Goal: Task Accomplishment & Management: Use online tool/utility

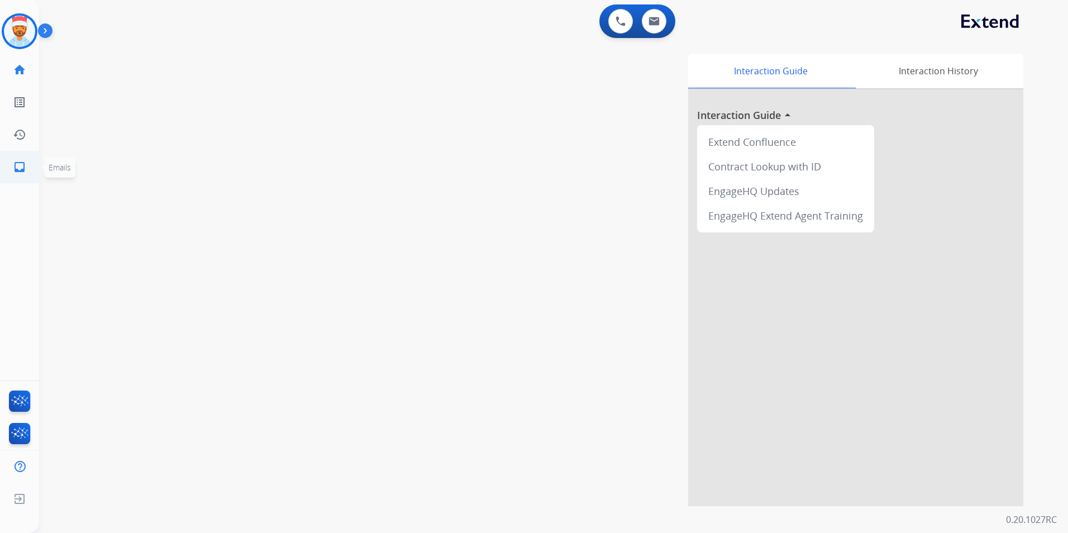
click at [21, 172] on mat-icon "inbox" at bounding box center [19, 166] width 13 height 13
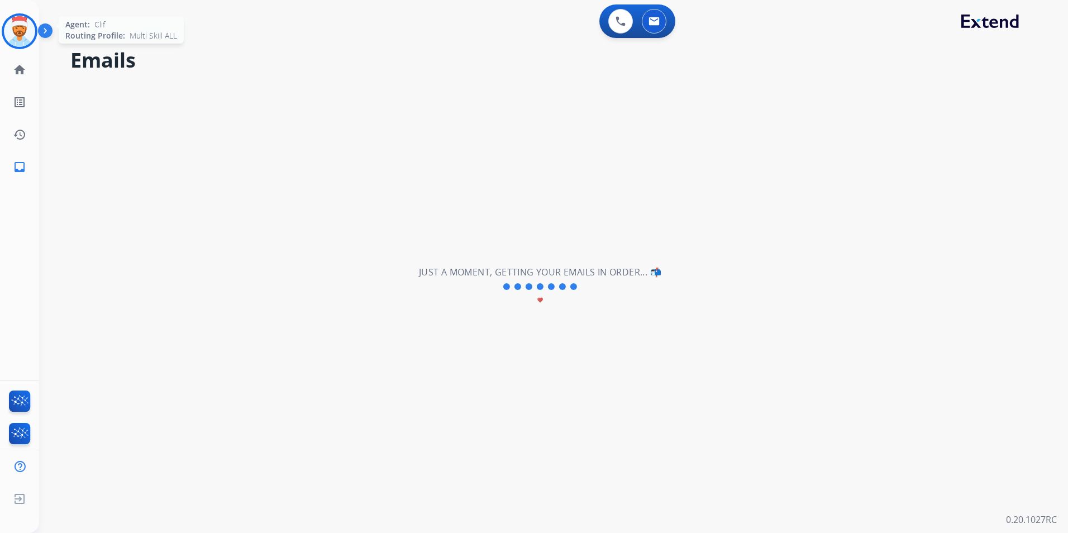
click at [17, 34] on img at bounding box center [19, 31] width 31 height 31
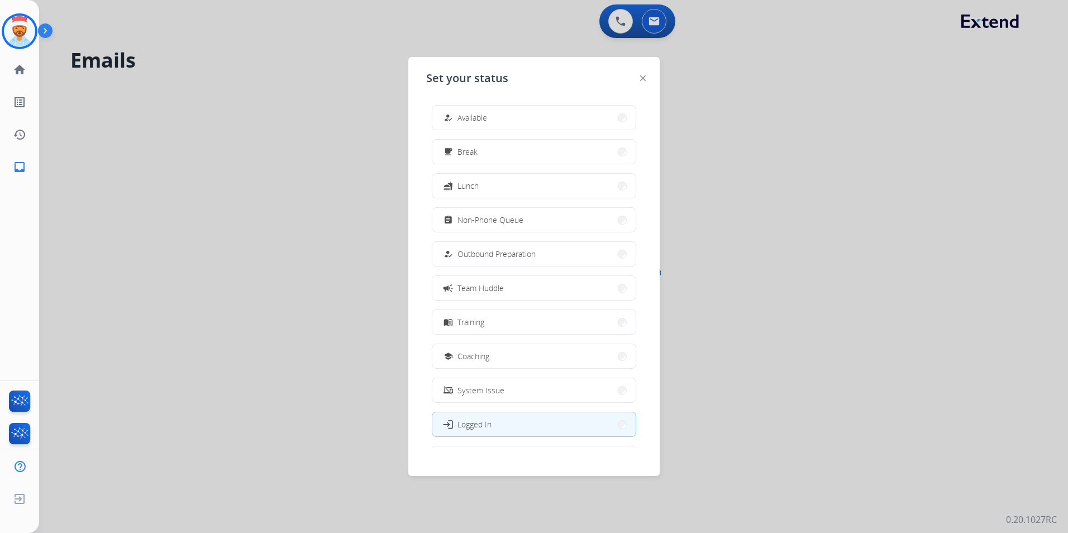
scroll to position [37, 0]
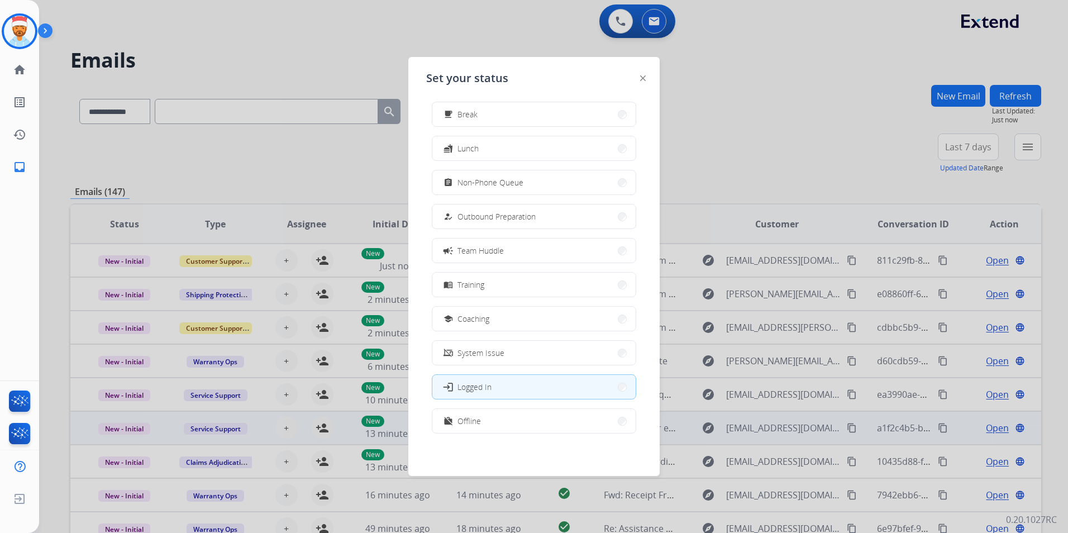
click at [501, 412] on button "work_off Offline" at bounding box center [533, 421] width 203 height 24
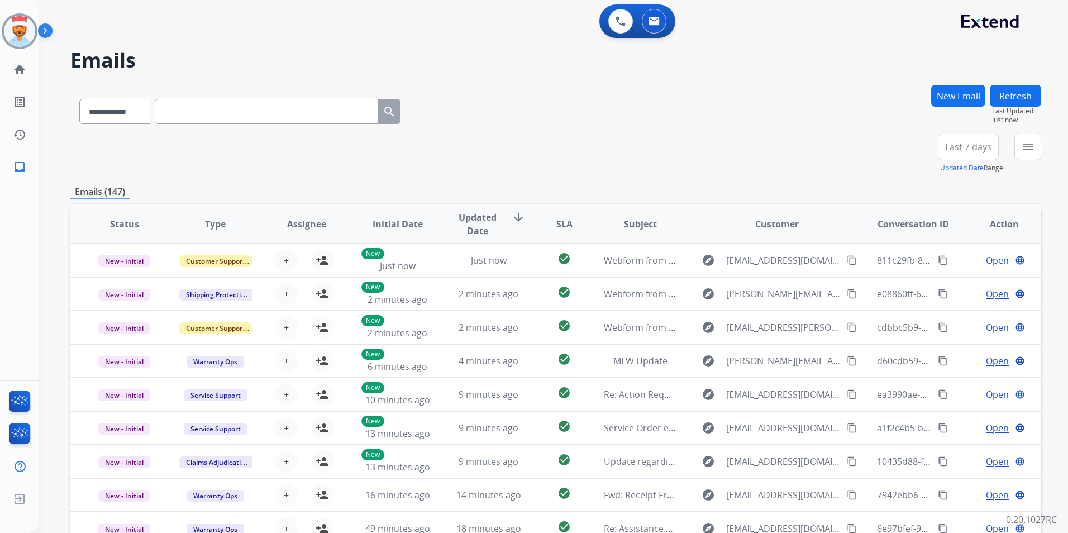
paste input "**********"
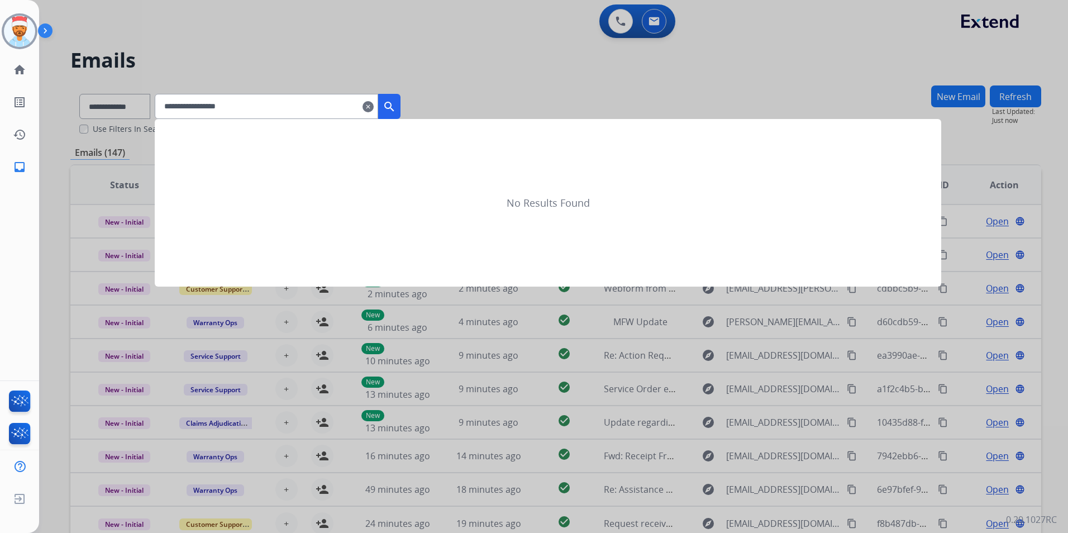
type input "**********"
click at [395, 102] on button "search" at bounding box center [389, 106] width 22 height 25
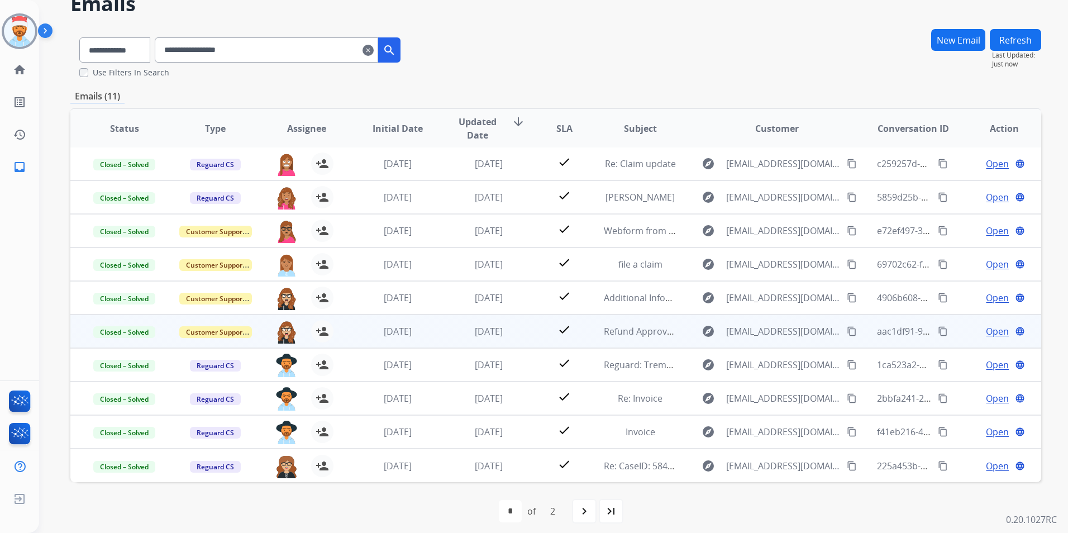
scroll to position [64, 0]
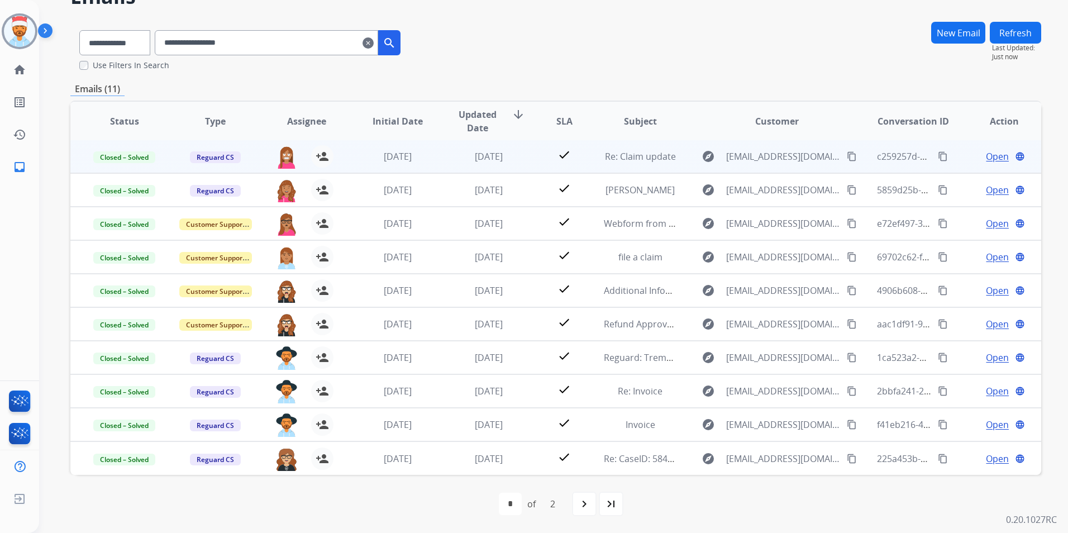
click at [986, 159] on span "Open" at bounding box center [997, 156] width 23 height 13
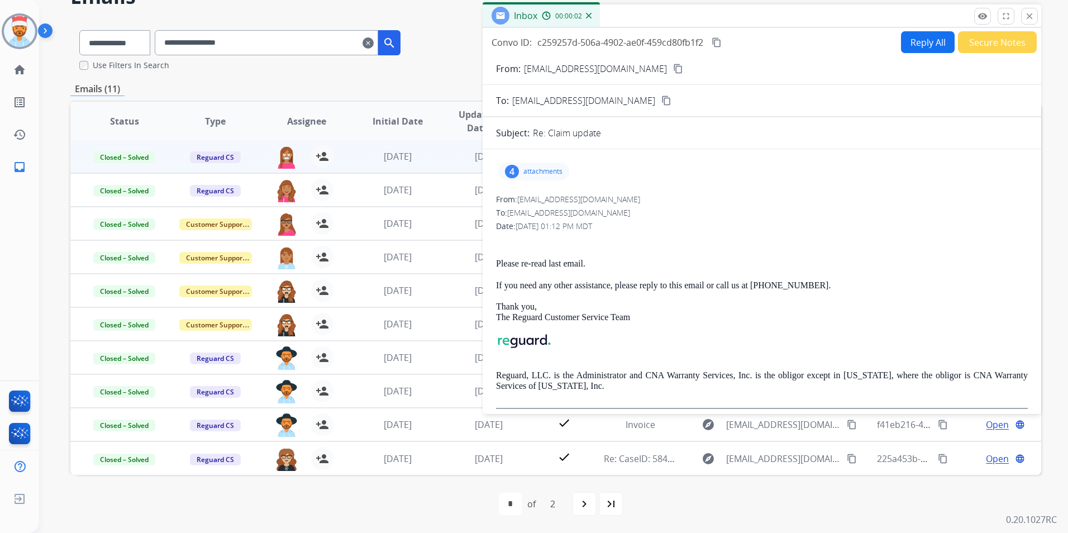
click at [521, 170] on div "4 attachments" at bounding box center [533, 172] width 71 height 18
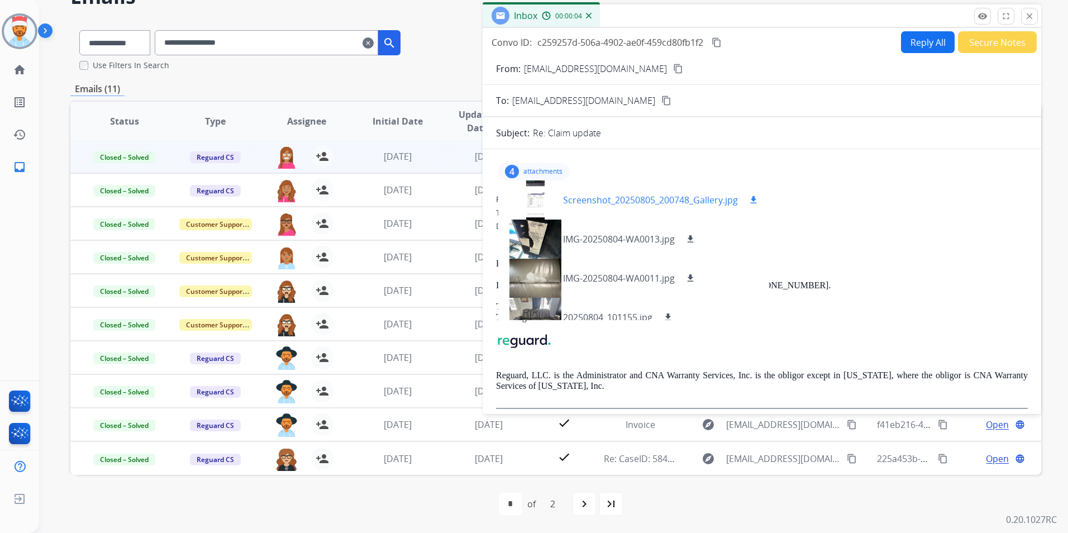
click at [533, 197] on div at bounding box center [535, 199] width 56 height 39
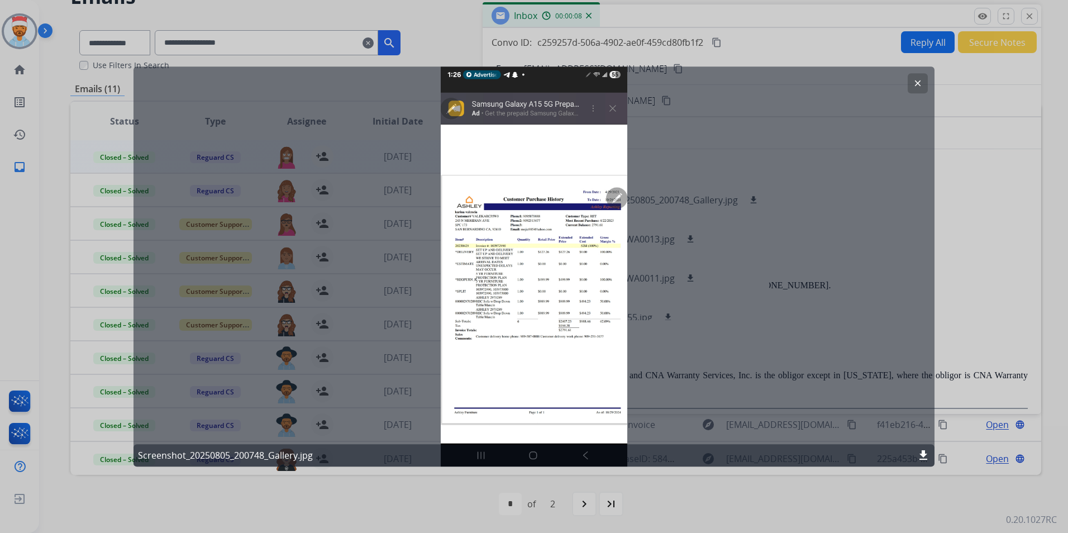
click at [926, 78] on button "clear" at bounding box center [918, 83] width 20 height 20
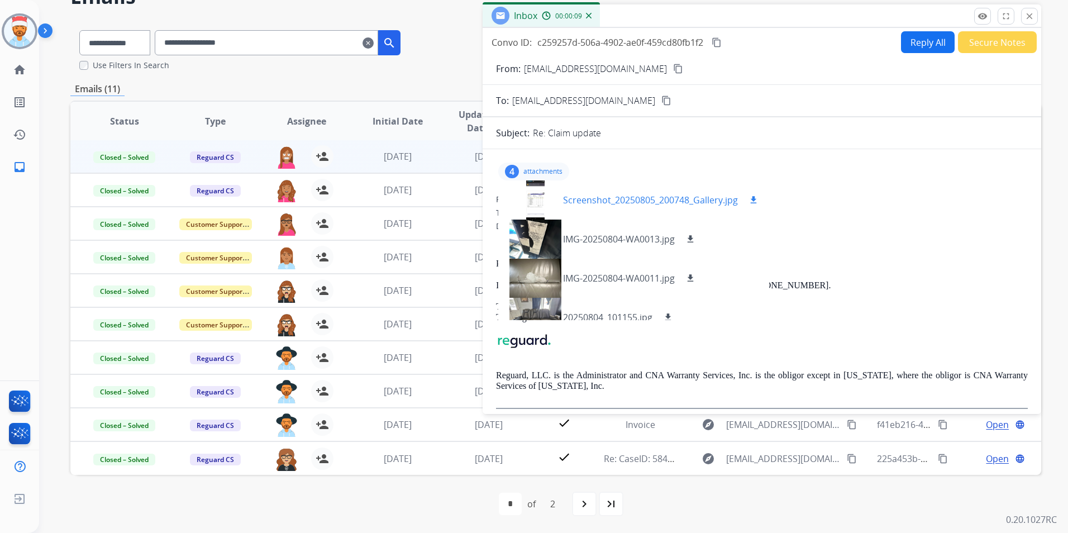
click at [540, 199] on div at bounding box center [535, 199] width 56 height 39
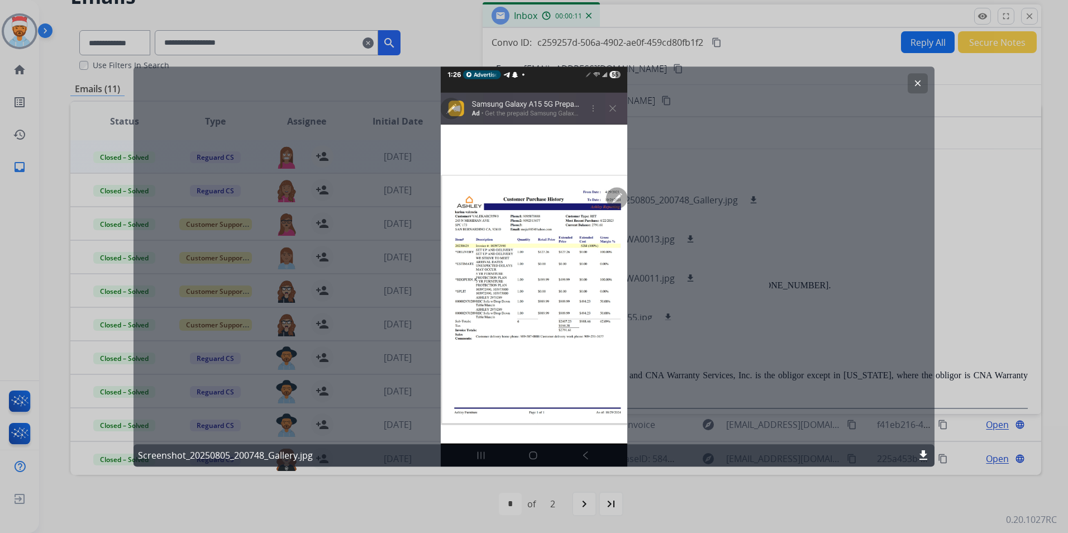
click at [576, 274] on div "clear Screenshot_20250805_200748_Gallery.jpg download" at bounding box center [534, 266] width 801 height 400
click at [588, 345] on div "clear Screenshot_20250805_200748_Gallery.jpg download" at bounding box center [534, 266] width 801 height 400
click at [578, 260] on div "clear Screenshot_20250805_200748_Gallery.jpg download" at bounding box center [534, 266] width 801 height 400
click at [582, 276] on div "clear Screenshot_20250805_200748_Gallery.jpg download" at bounding box center [534, 266] width 801 height 400
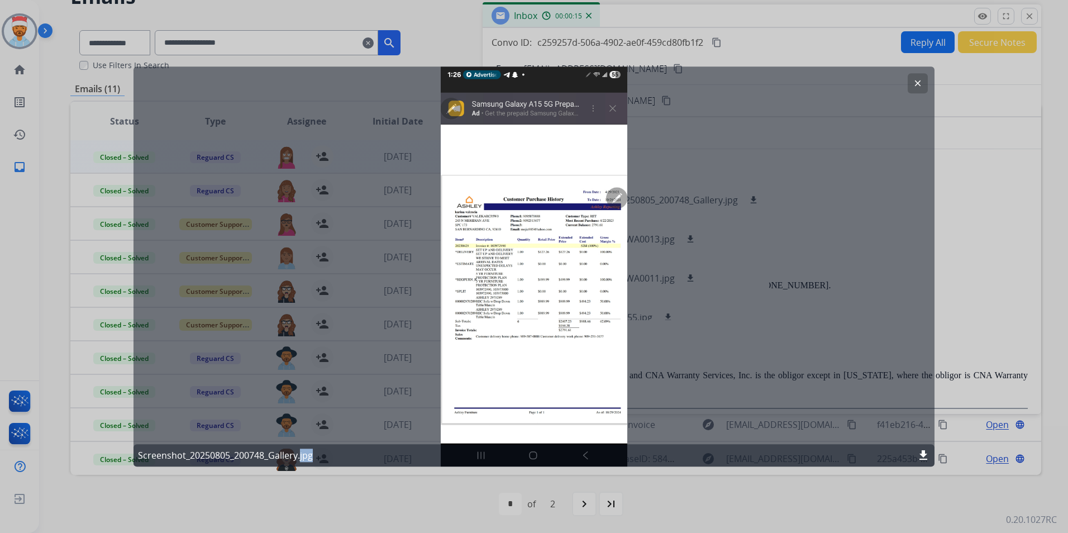
click at [582, 276] on div "clear Screenshot_20250805_200748_Gallery.jpg download" at bounding box center [534, 266] width 801 height 400
copy p "jpg"
click at [922, 79] on mat-icon "clear" at bounding box center [918, 83] width 10 height 10
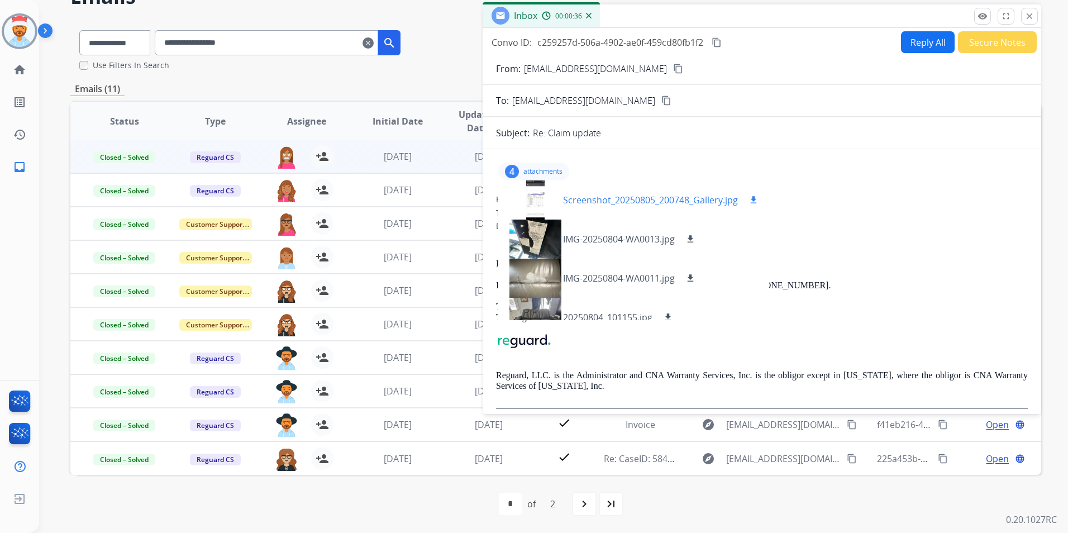
click at [753, 199] on mat-icon "download" at bounding box center [754, 200] width 10 height 10
